Goal: Check status: Check status

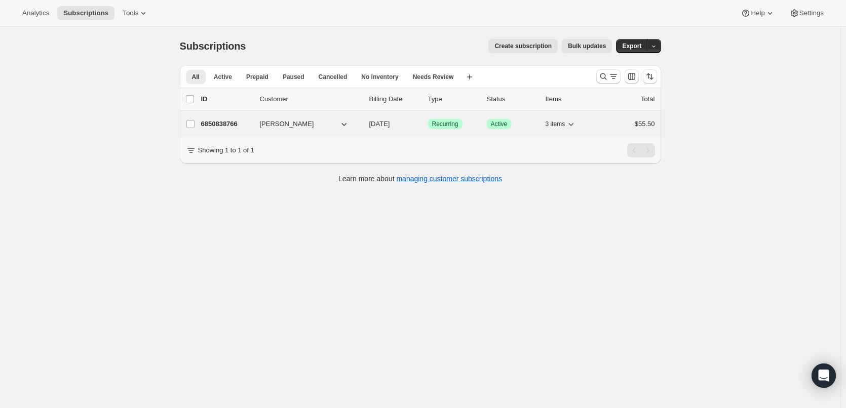
click at [234, 121] on p "6850838766" at bounding box center [226, 124] width 51 height 10
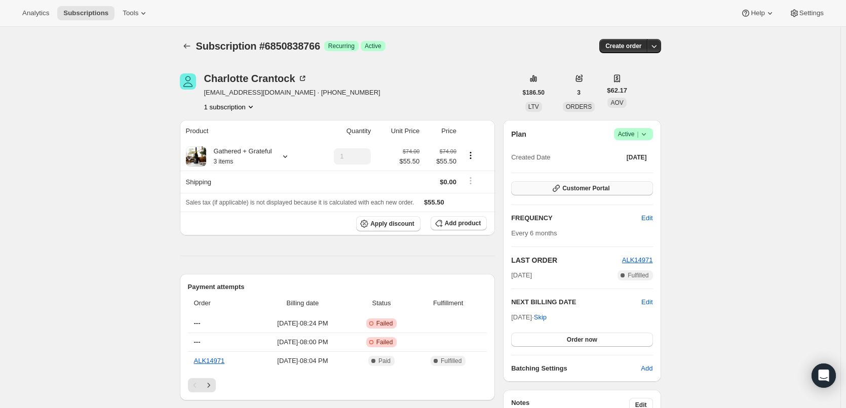
click at [571, 186] on span "Customer Portal" at bounding box center [585, 188] width 47 height 8
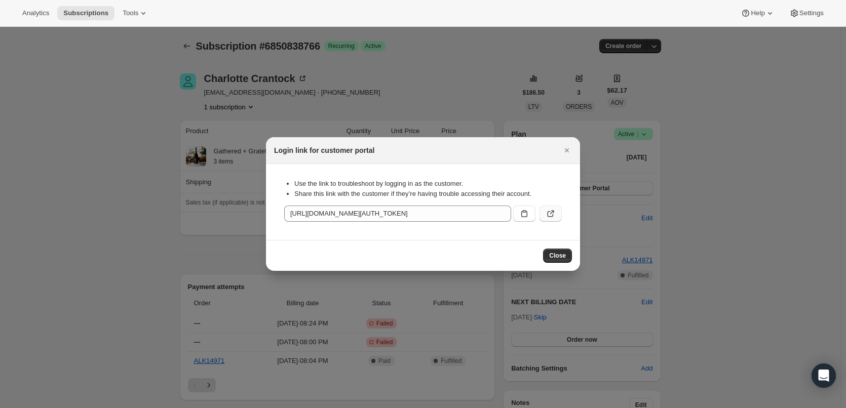
click at [556, 212] on button ":r2s:" at bounding box center [551, 214] width 22 height 16
click at [568, 149] on icon "Close" at bounding box center [567, 150] width 4 height 4
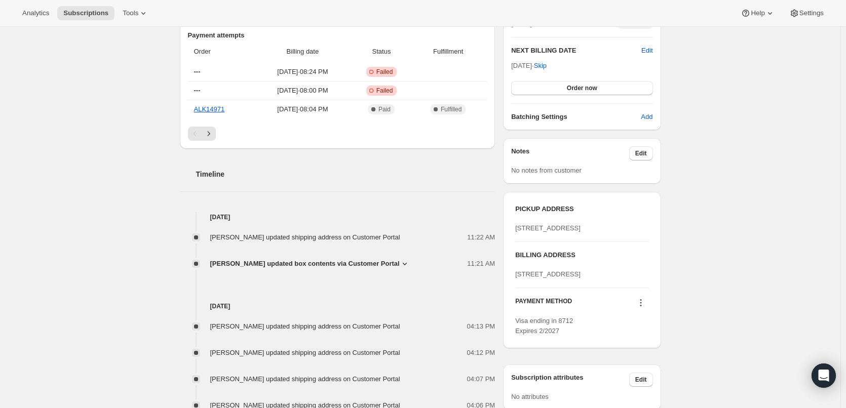
scroll to position [304, 0]
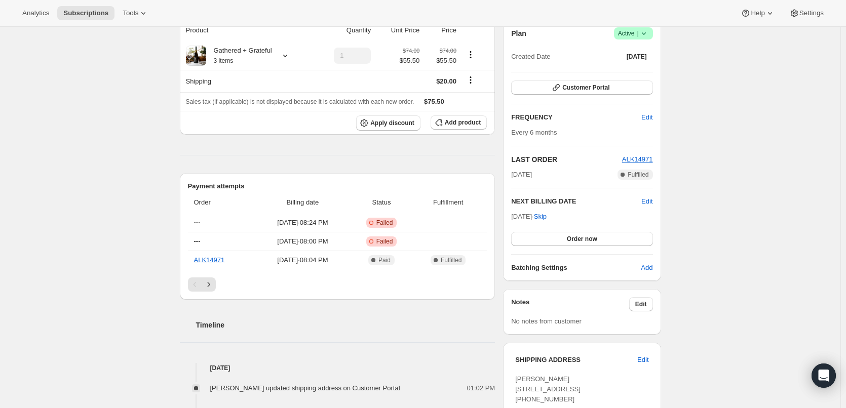
scroll to position [51, 0]
